Goal: Find specific page/section

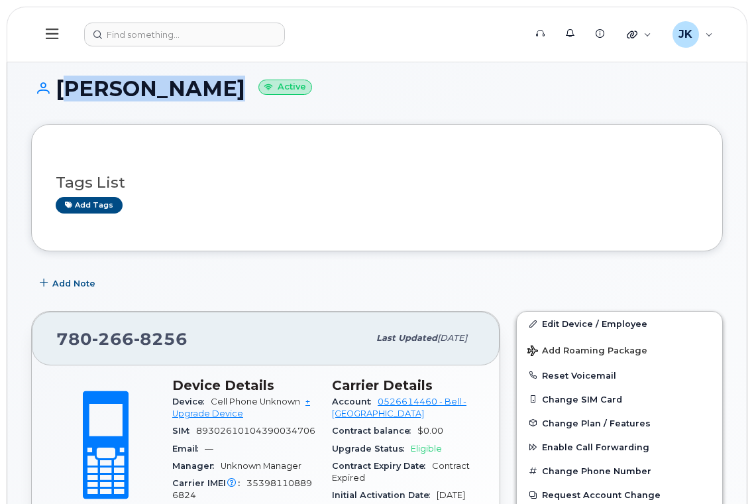
drag, startPoint x: 201, startPoint y: 92, endPoint x: 54, endPoint y: 95, distance: 147.8
click at [54, 95] on h1 "Fred Fonseca Active" at bounding box center [377, 88] width 692 height 23
copy h1 "[PERSON_NAME]"
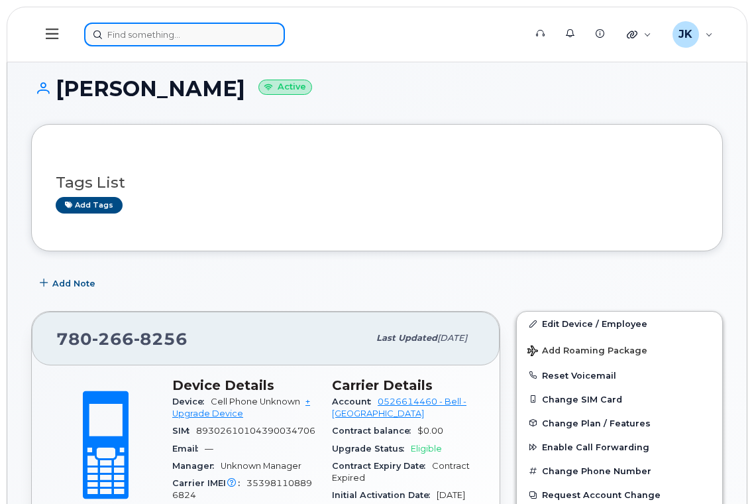
click at [206, 30] on input at bounding box center [184, 35] width 201 height 24
paste input "[PERSON_NAME]"
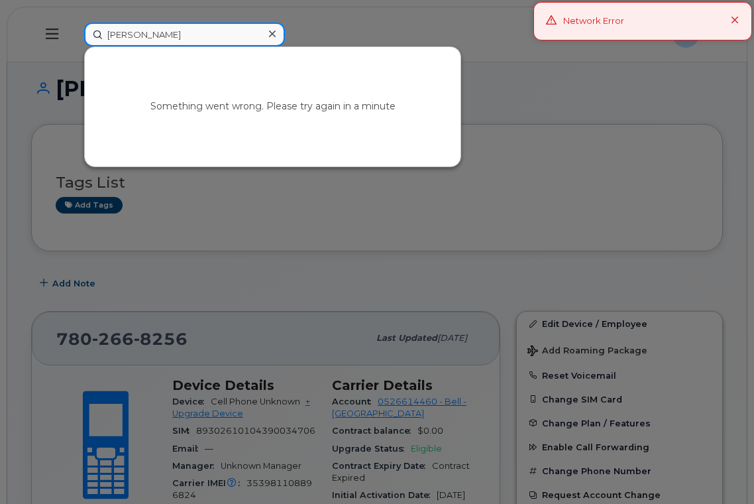
type input "[PERSON_NAME]"
drag, startPoint x: 651, startPoint y: 123, endPoint x: 678, endPoint y: 79, distance: 51.1
click at [651, 122] on div at bounding box center [377, 252] width 754 height 504
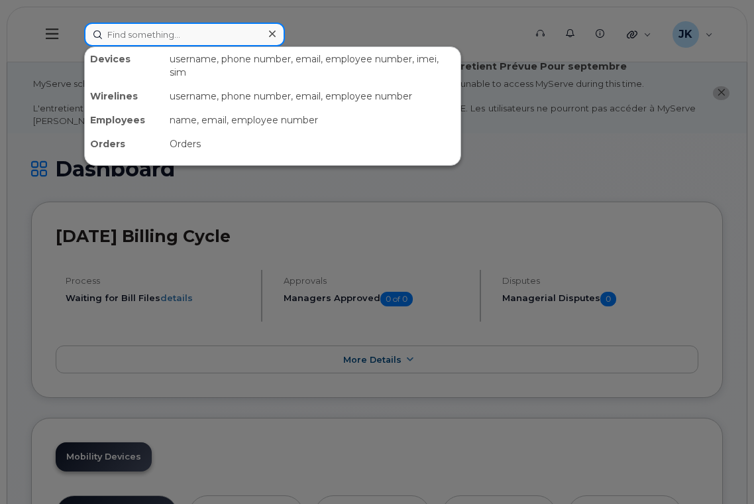
click at [157, 32] on input at bounding box center [184, 35] width 201 height 24
paste input "[PERSON_NAME]"
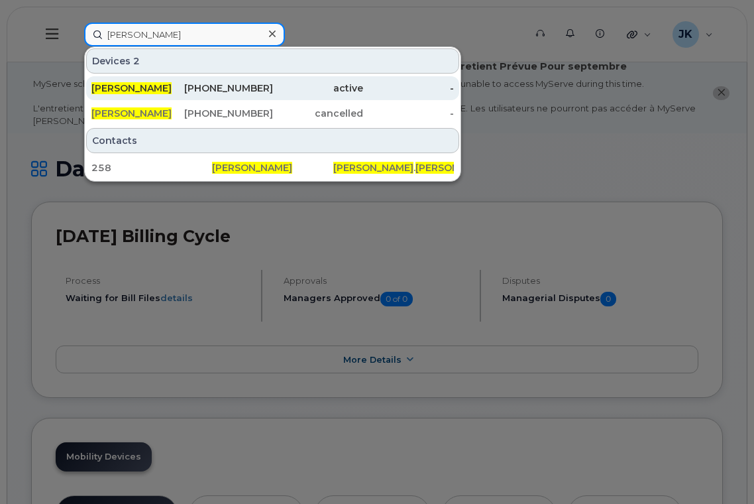
type input "[PERSON_NAME]"
click at [272, 91] on div "780-266-8256" at bounding box center [227, 87] width 91 height 13
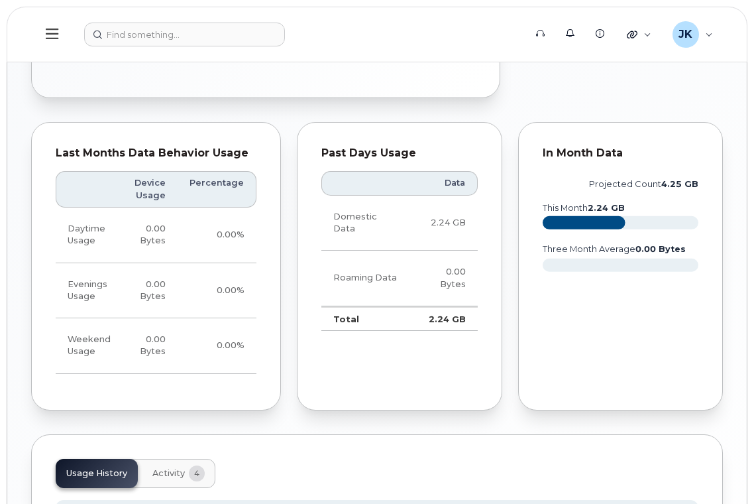
scroll to position [804, 0]
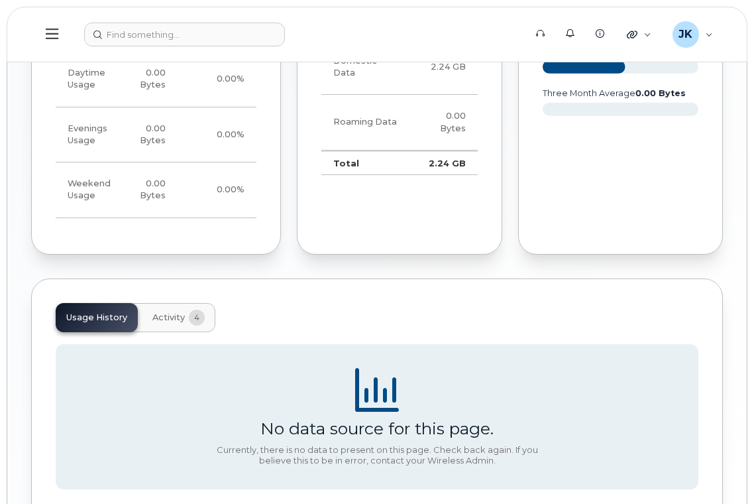
click at [168, 319] on span "Activity" at bounding box center [168, 317] width 32 height 11
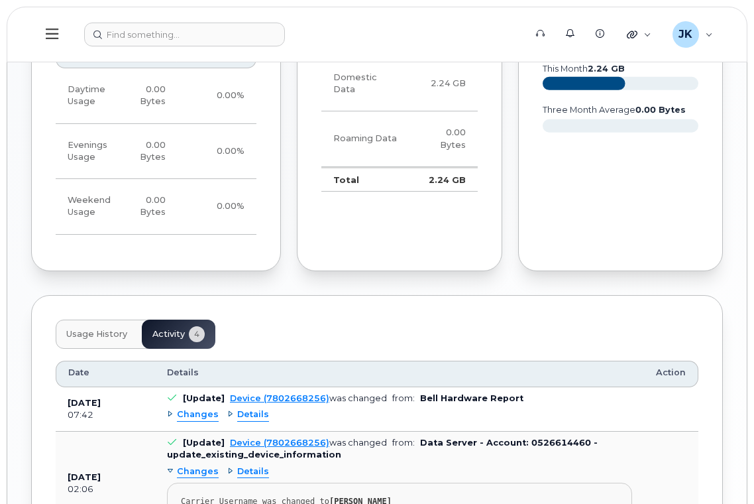
scroll to position [715, 0]
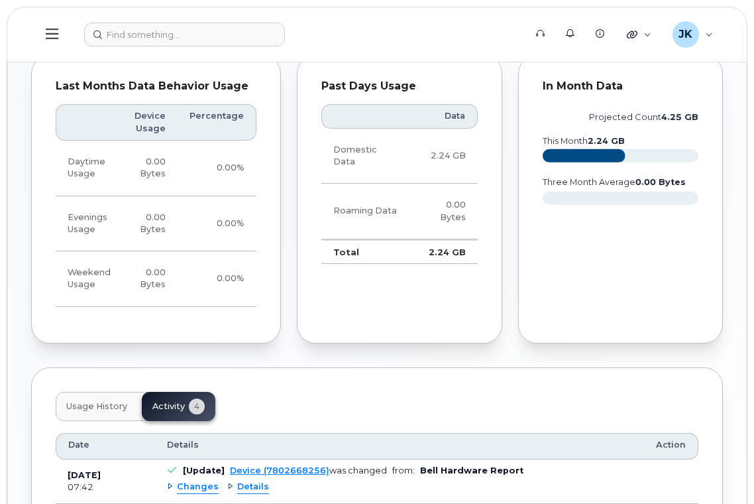
click at [97, 405] on span "Usage History" at bounding box center [96, 406] width 61 height 11
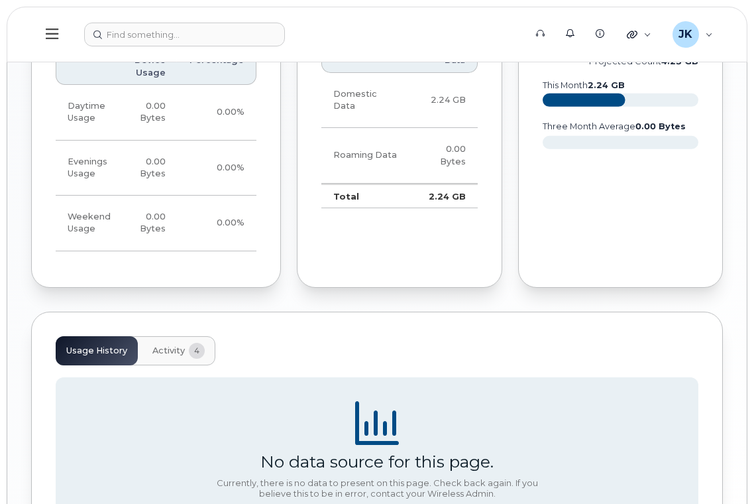
scroll to position [892, 0]
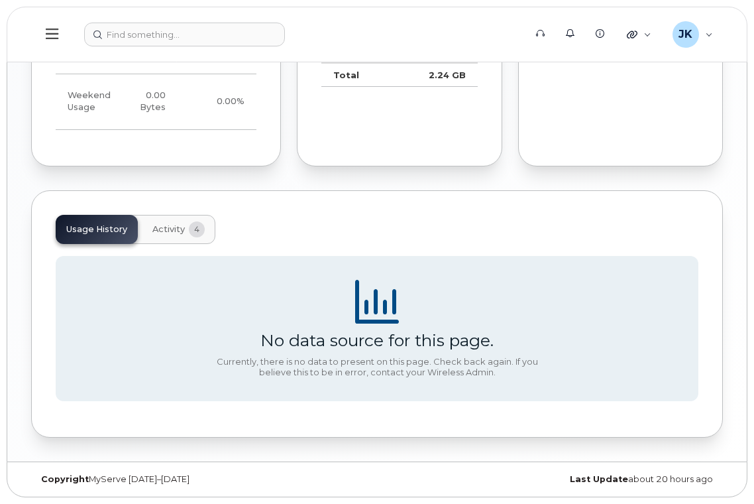
click at [157, 233] on span "Activity" at bounding box center [168, 229] width 32 height 11
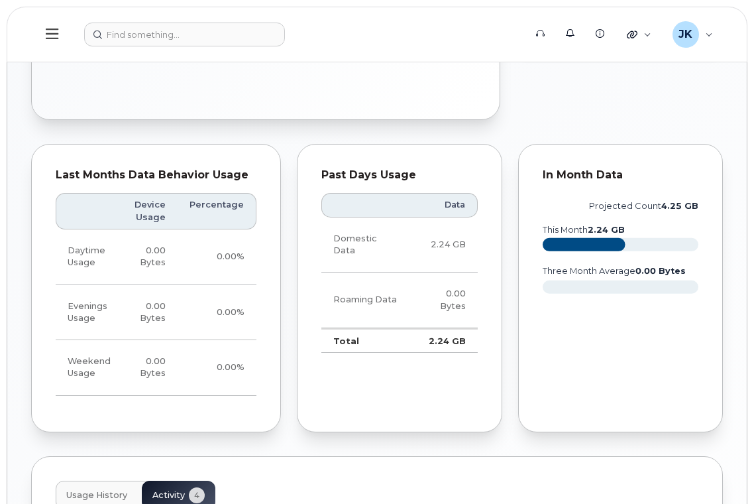
scroll to position [273, 0]
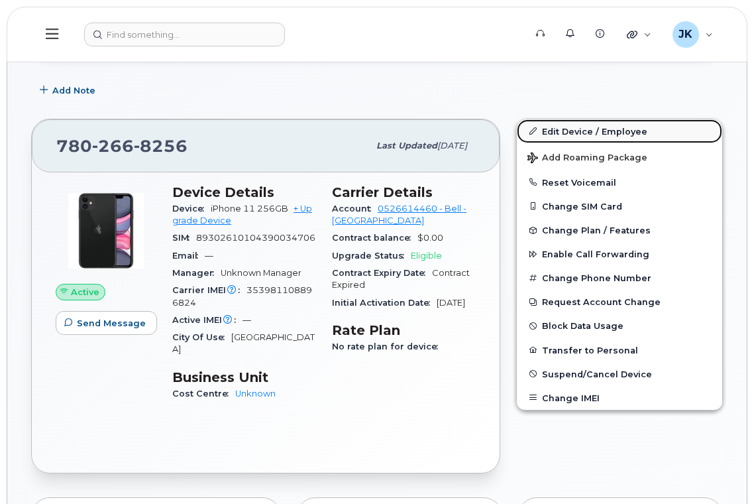
click at [572, 126] on link "Edit Device / Employee" at bounding box center [619, 131] width 205 height 24
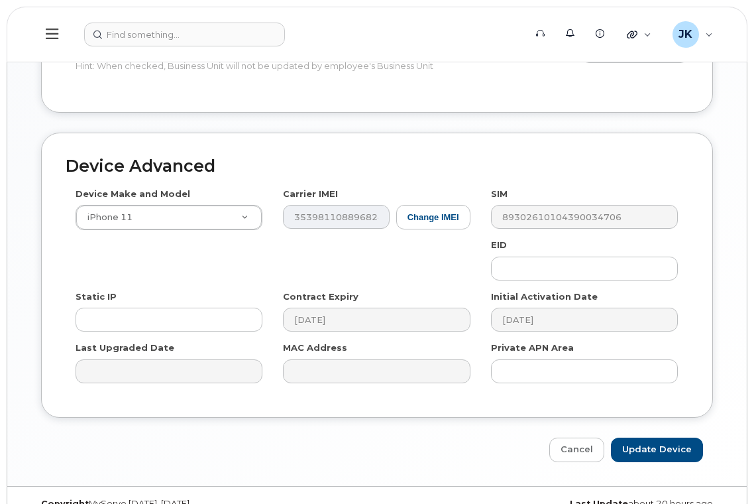
scroll to position [791, 0]
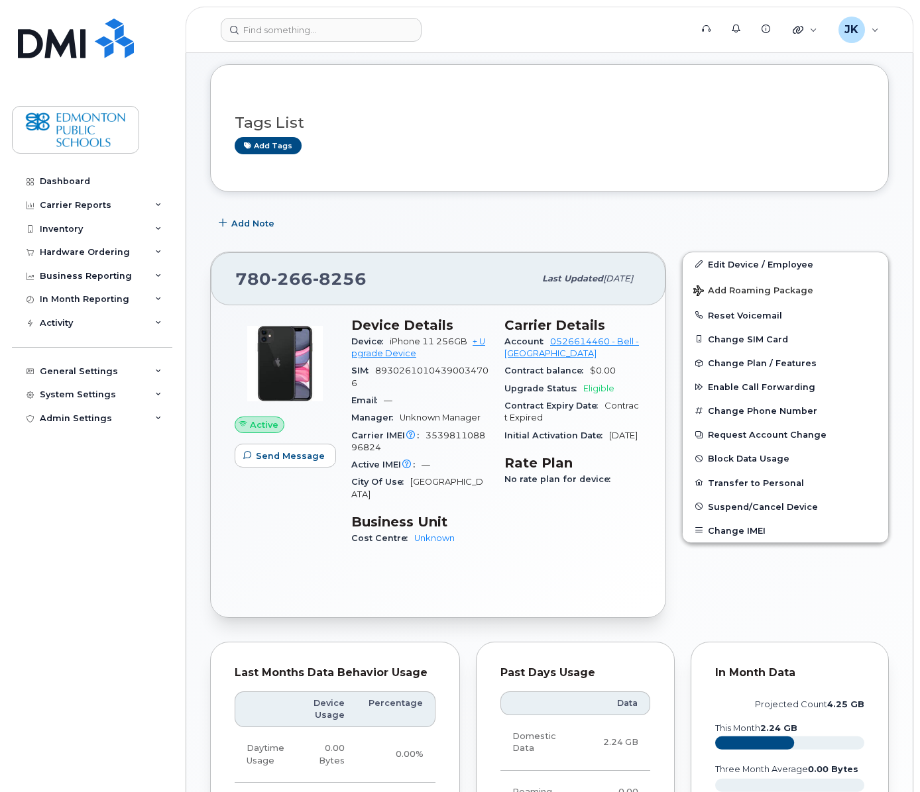
scroll to position [9, 0]
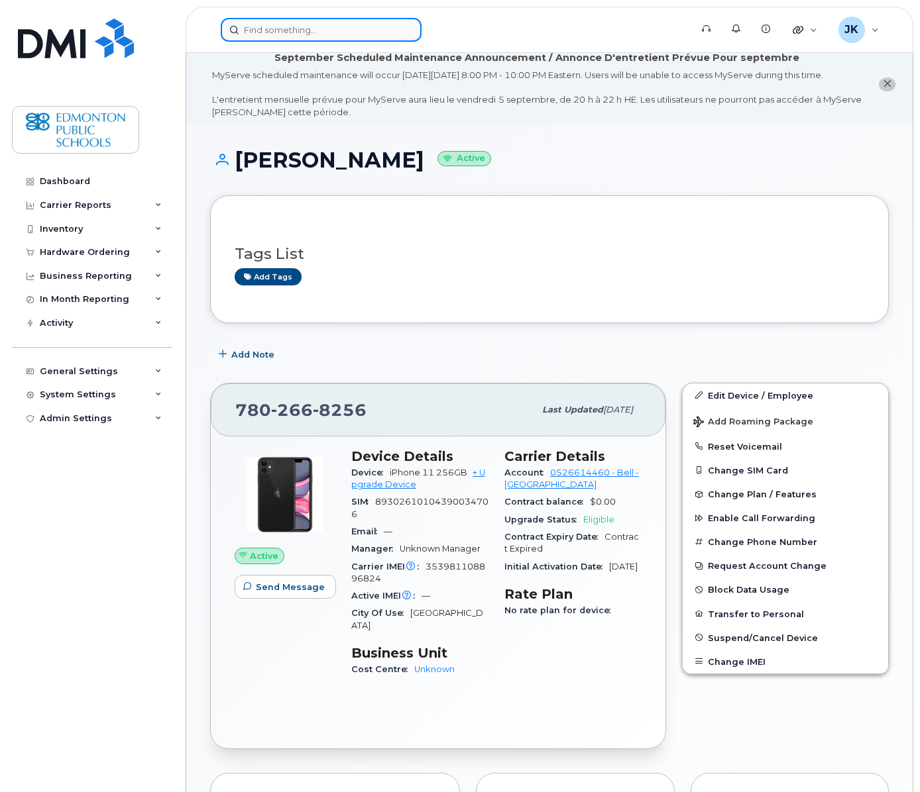
click at [325, 34] on input at bounding box center [321, 30] width 201 height 24
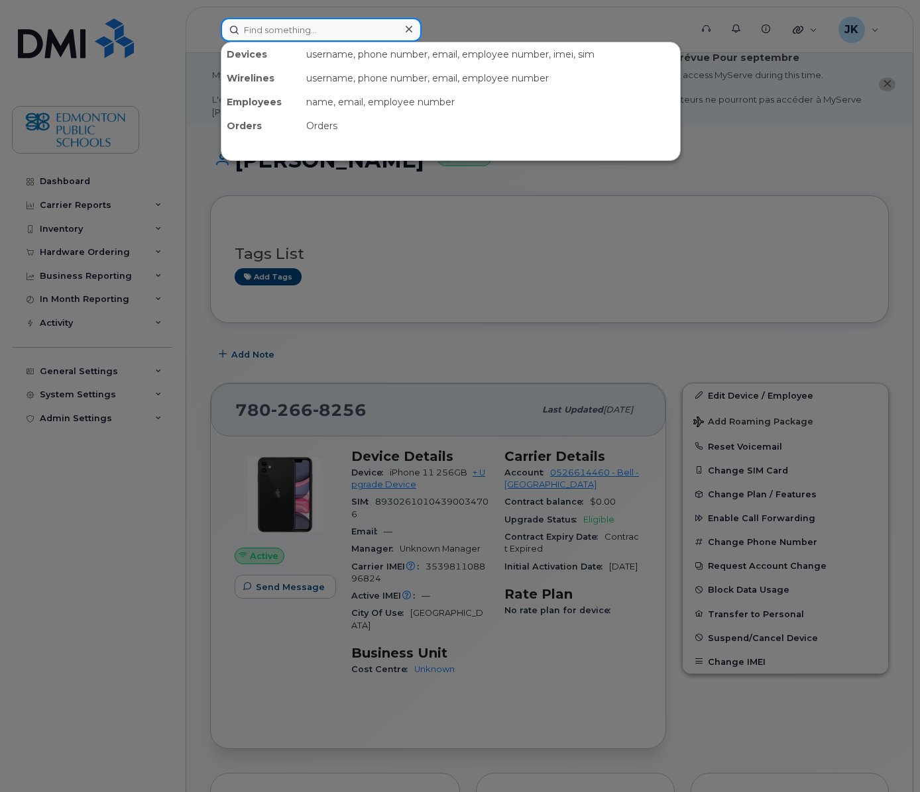
paste input "[PERSON_NAME]"
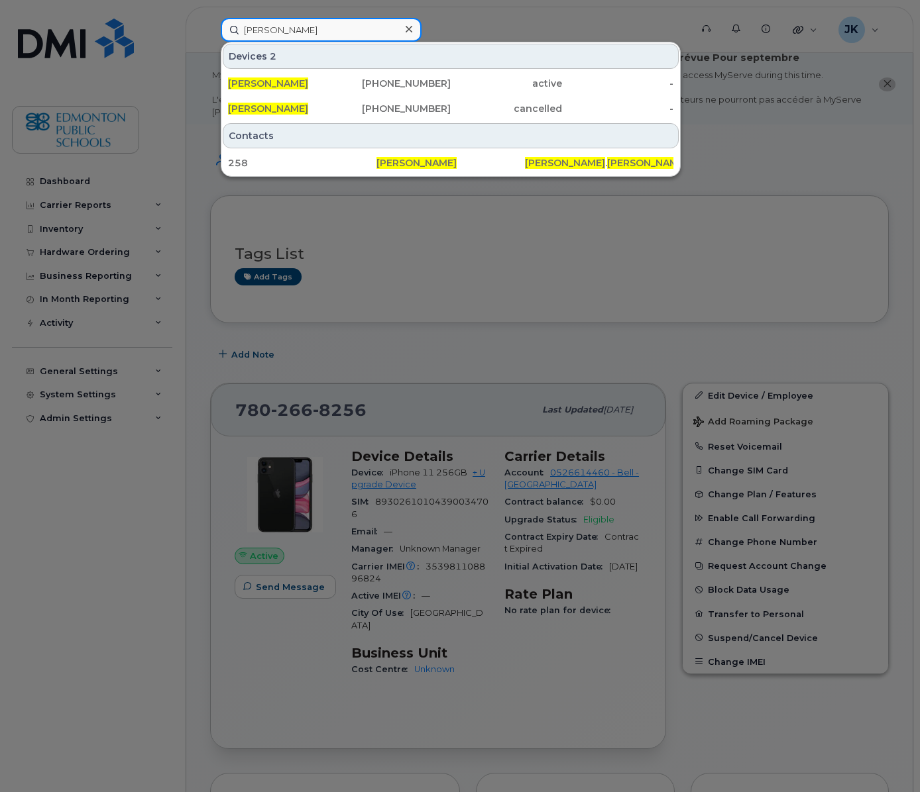
type input "[PERSON_NAME]"
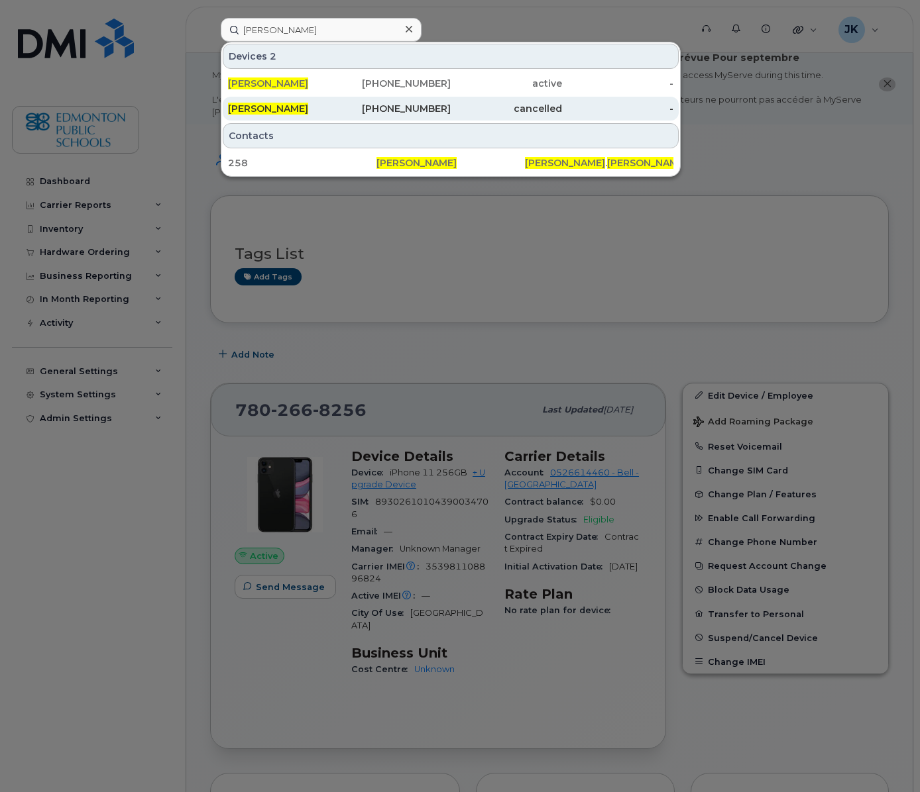
click at [414, 105] on div "[PHONE_NUMBER]" at bounding box center [394, 108] width 111 height 13
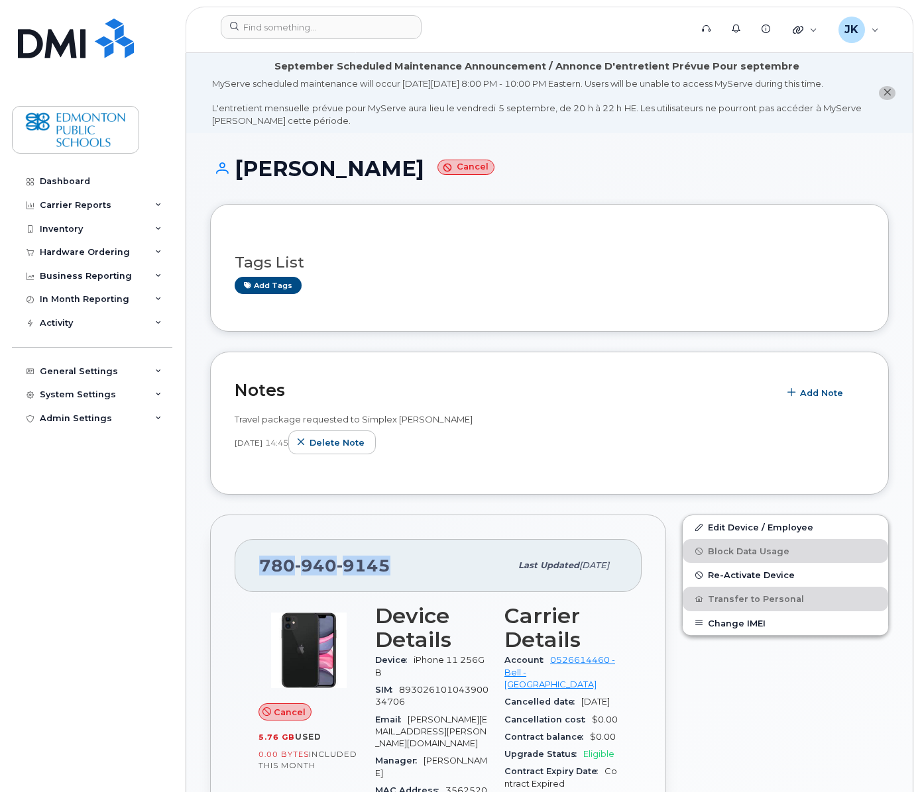
drag, startPoint x: 390, startPoint y: 580, endPoint x: 260, endPoint y: 584, distance: 129.9
click at [260, 580] on div "[PHONE_NUMBER]" at bounding box center [384, 566] width 251 height 28
click at [102, 505] on div "Dashboard Carrier Reports Monthly Billing Data Daily Data Pooling Data Behavior…" at bounding box center [94, 471] width 164 height 603
